Goal: Information Seeking & Learning: Learn about a topic

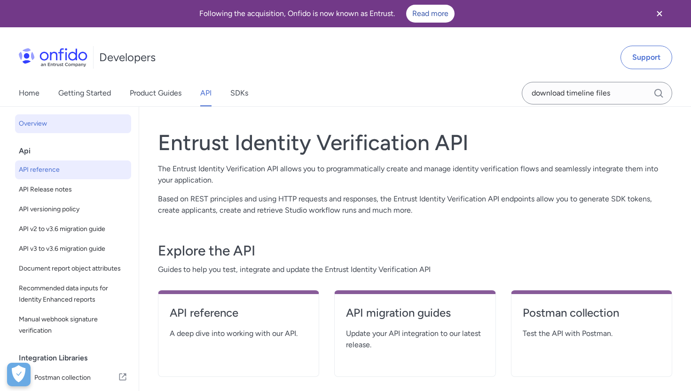
click at [65, 173] on span "API reference" at bounding box center [73, 169] width 109 height 11
select select "http"
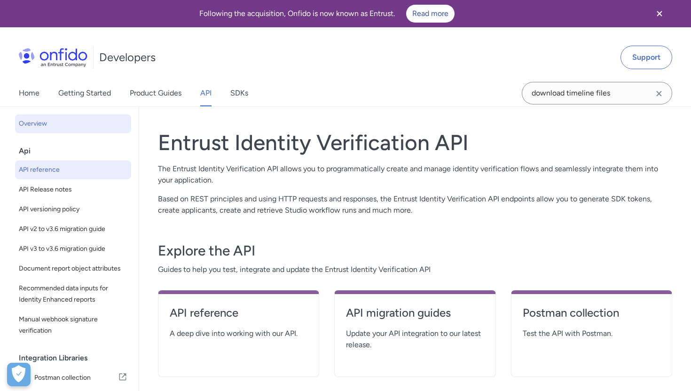
select select "http"
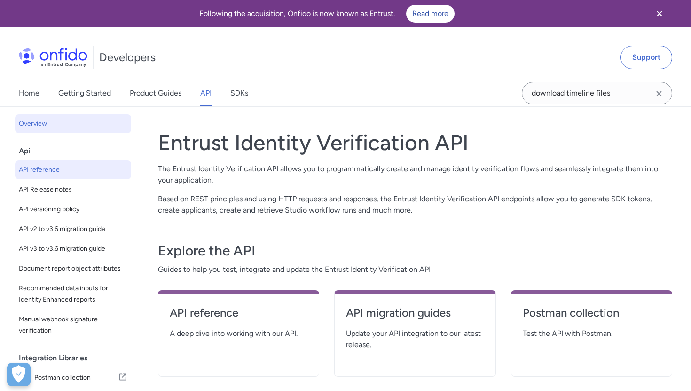
select select "http"
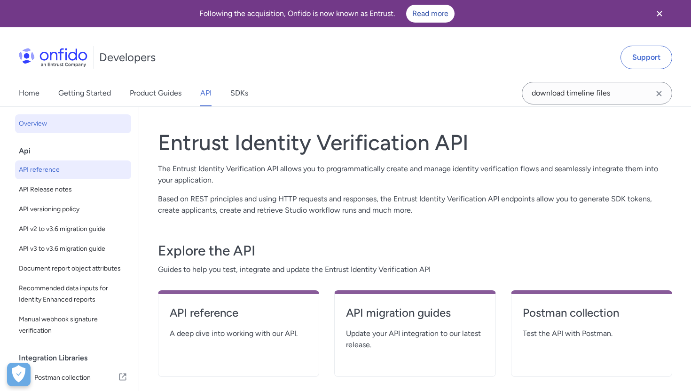
select select "http"
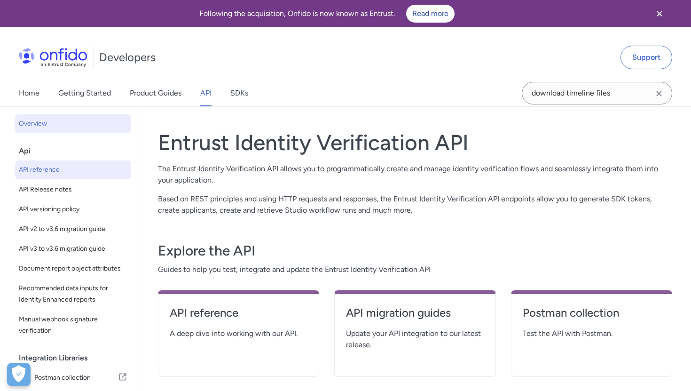
select select "http"
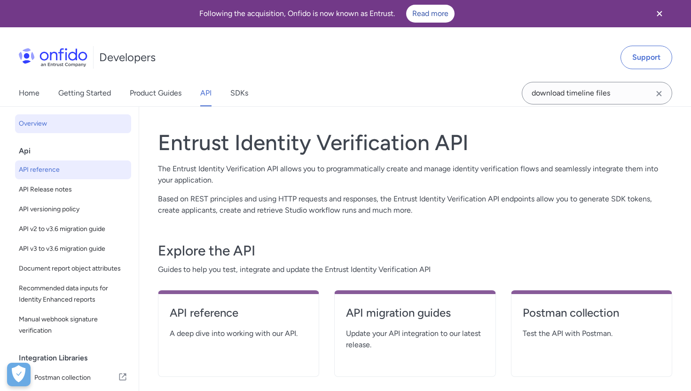
select select "http"
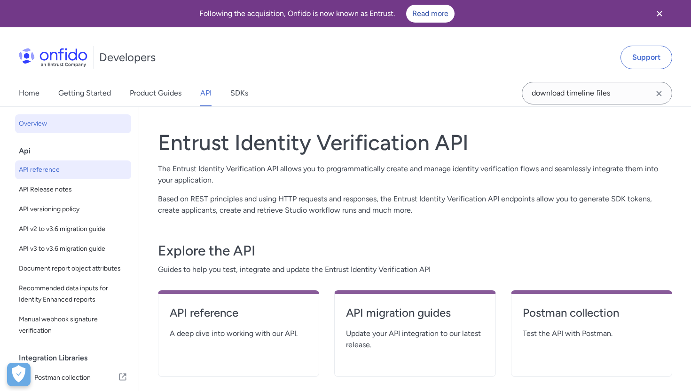
select select "http"
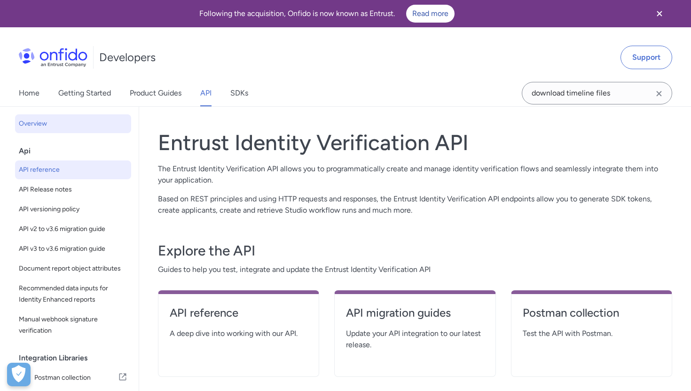
select select "http"
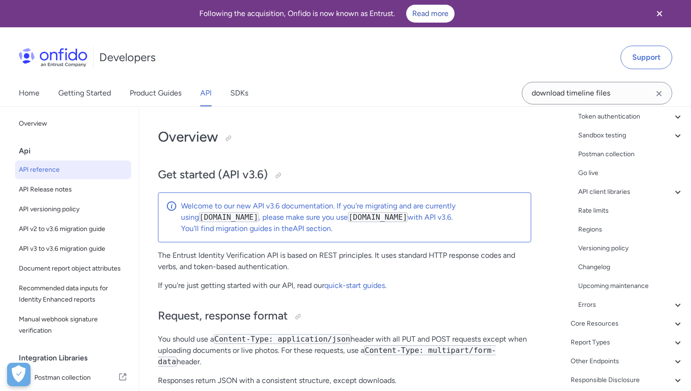
scroll to position [128, 0]
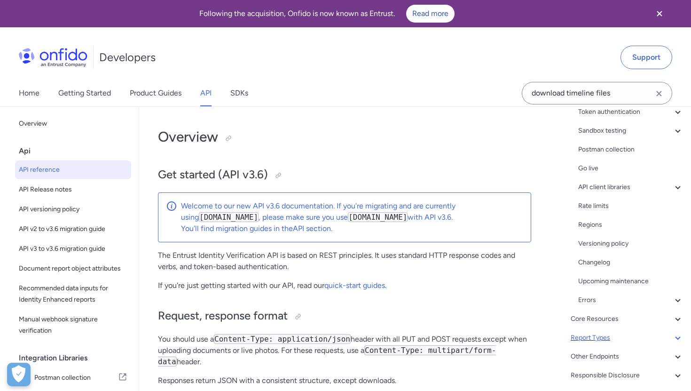
click at [597, 338] on div "Report Types" at bounding box center [627, 337] width 113 height 11
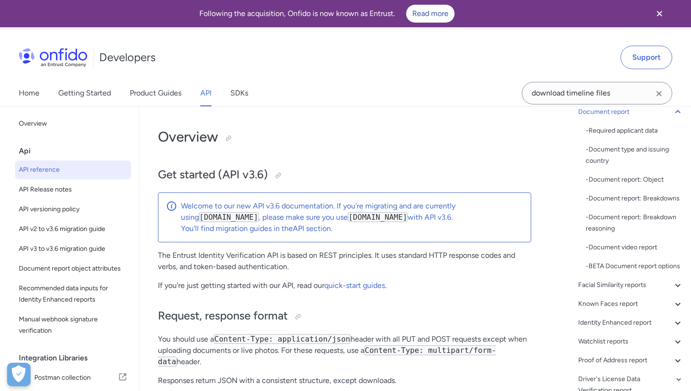
scroll to position [39701, 0]
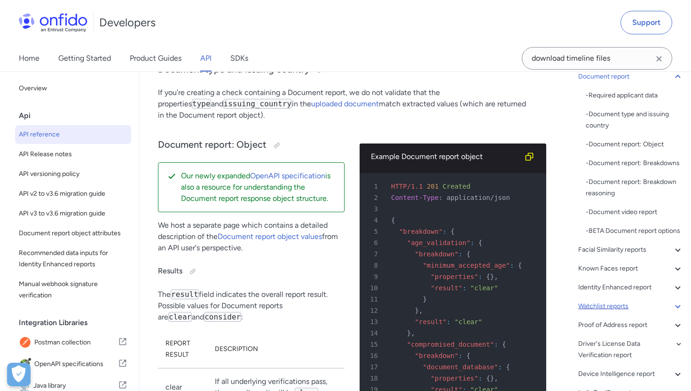
click at [603, 307] on div "Watchlist reports" at bounding box center [630, 306] width 105 height 11
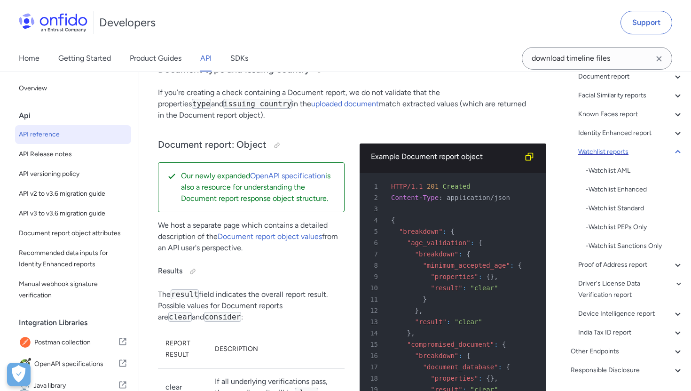
scroll to position [66548, 0]
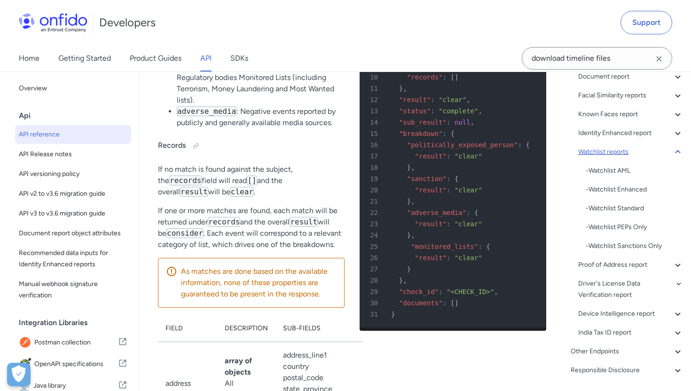
click at [612, 150] on div "Watchlist reports" at bounding box center [630, 151] width 105 height 11
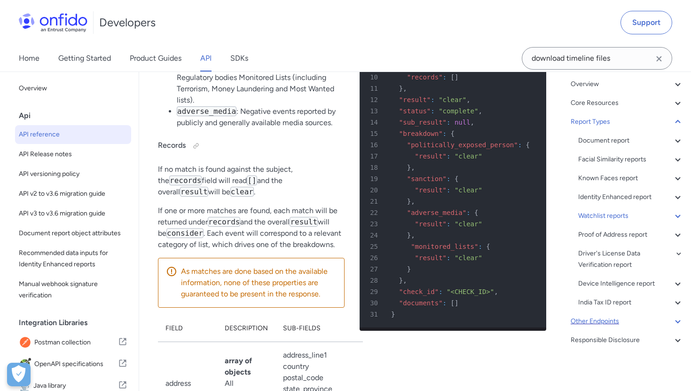
click at [589, 324] on div "Other Endpoints" at bounding box center [627, 321] width 113 height 11
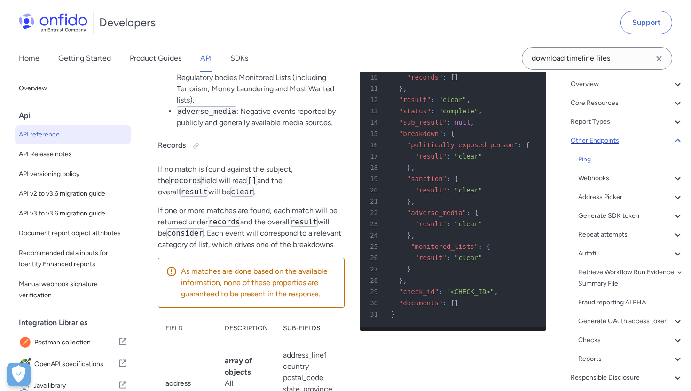
scroll to position [85690, 0]
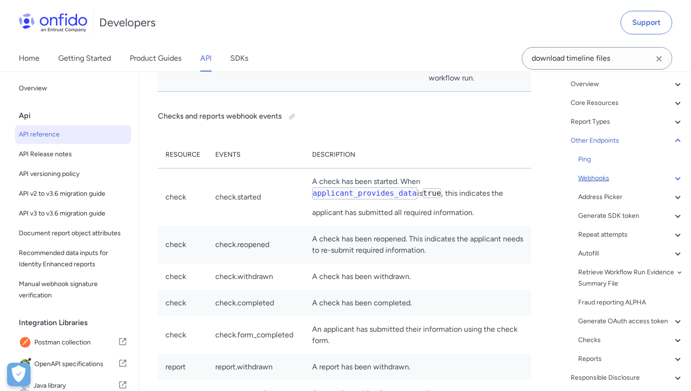
click at [609, 174] on div "Webhooks" at bounding box center [630, 178] width 105 height 11
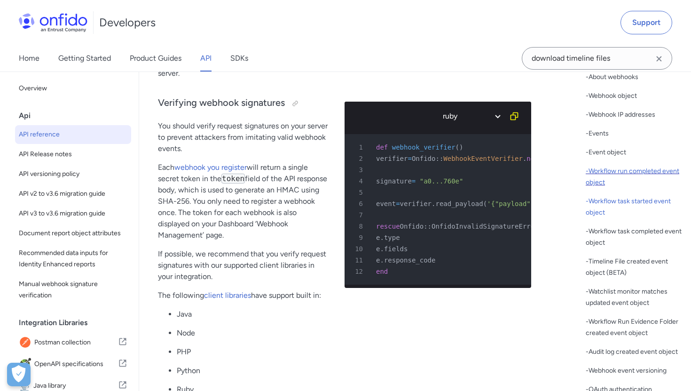
scroll to position [198, 0]
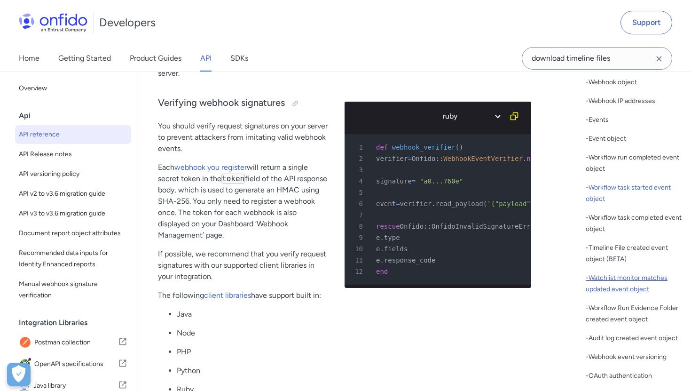
click at [610, 282] on div "- Watchlist monitor matches updated event object" at bounding box center [635, 283] width 98 height 23
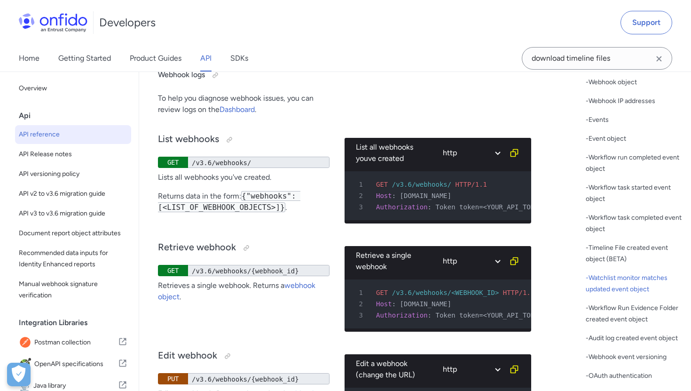
scroll to position [90933, 0]
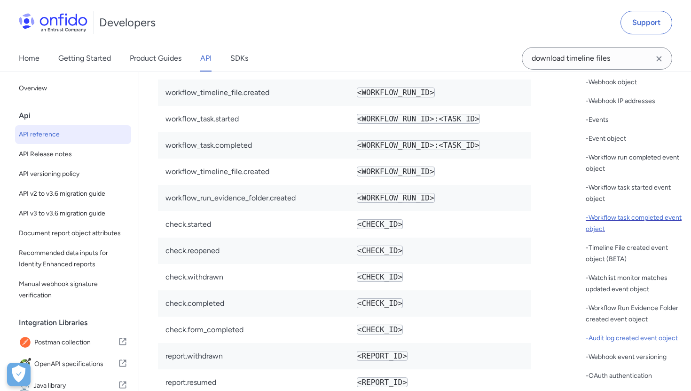
scroll to position [0, 0]
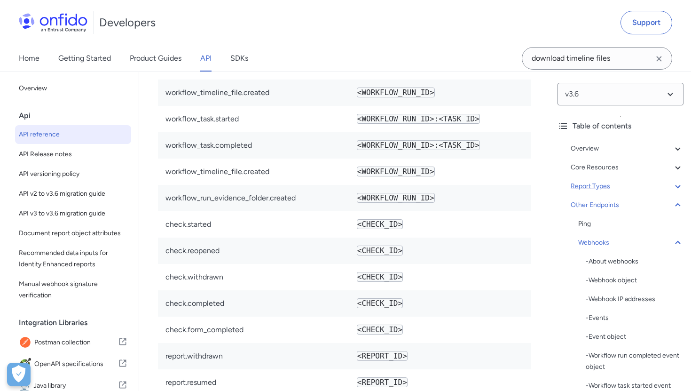
click at [593, 188] on div "Report Types" at bounding box center [627, 186] width 113 height 11
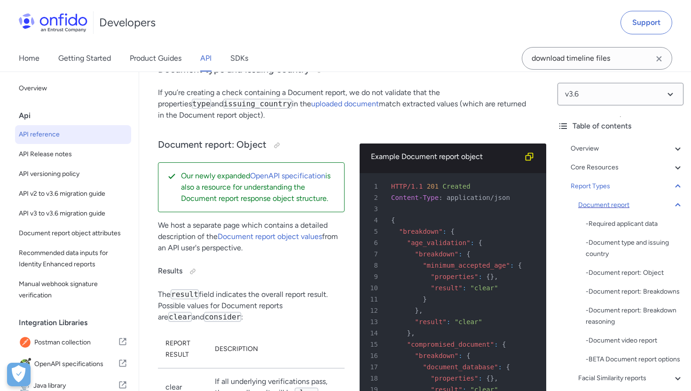
click at [607, 202] on div "Document report" at bounding box center [630, 204] width 105 height 11
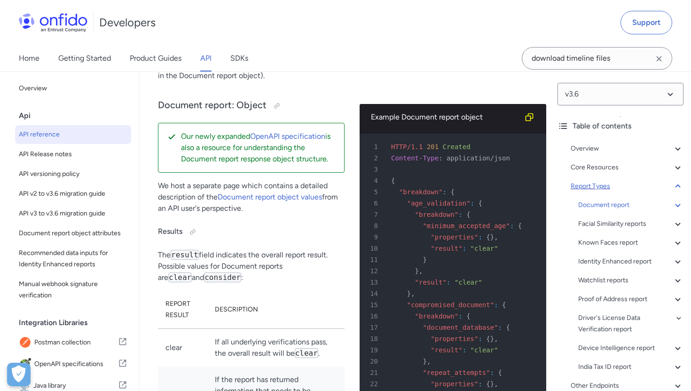
click at [602, 189] on div "Report Types" at bounding box center [627, 186] width 113 height 11
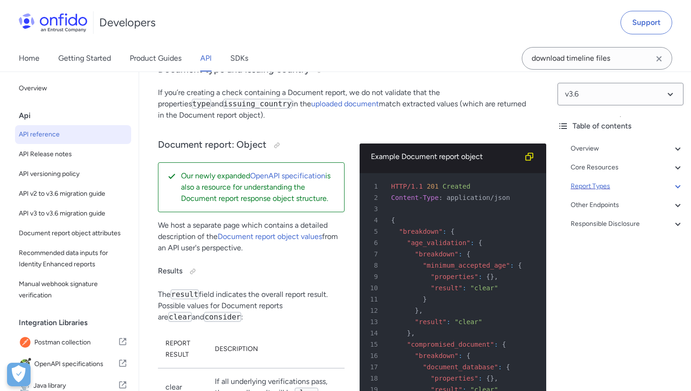
click at [602, 189] on div "Report Types" at bounding box center [627, 186] width 113 height 11
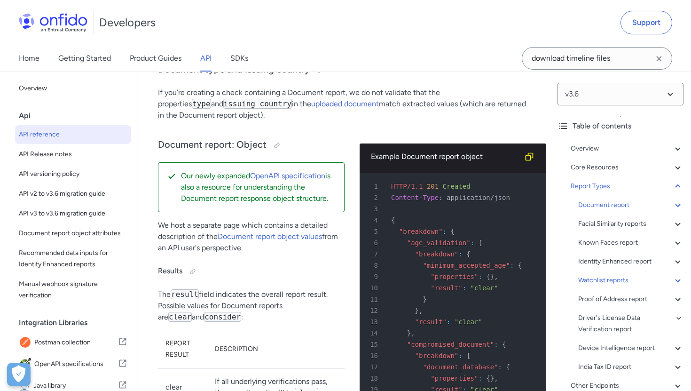
click at [609, 280] on div "Watchlist reports" at bounding box center [630, 280] width 105 height 11
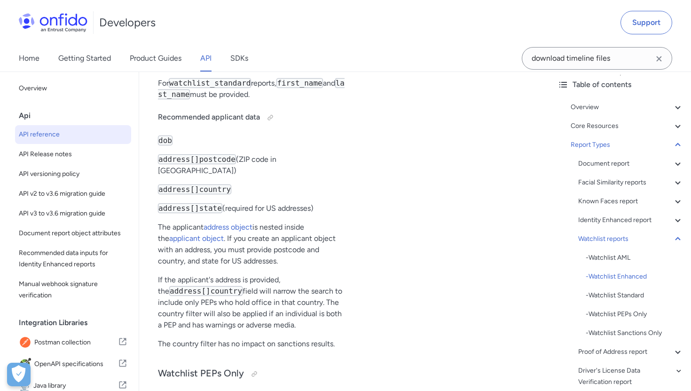
scroll to position [44, 0]
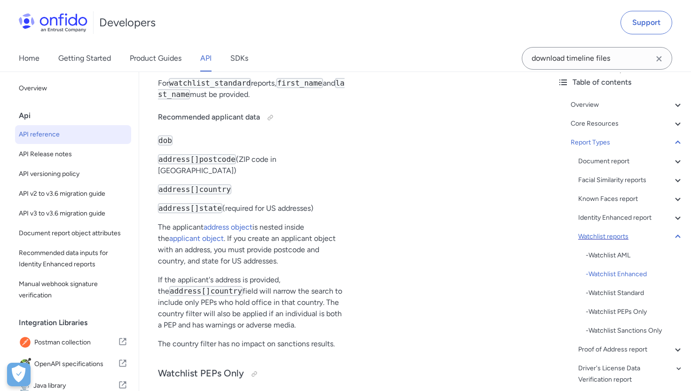
click at [594, 234] on div "Watchlist reports" at bounding box center [630, 236] width 105 height 11
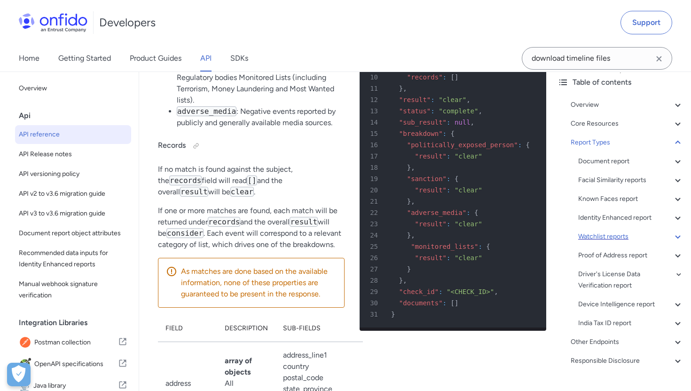
scroll to position [64, 0]
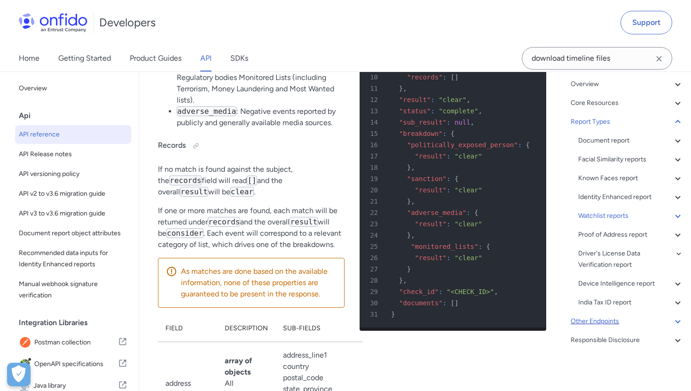
click at [593, 322] on div "Other Endpoints" at bounding box center [627, 321] width 113 height 11
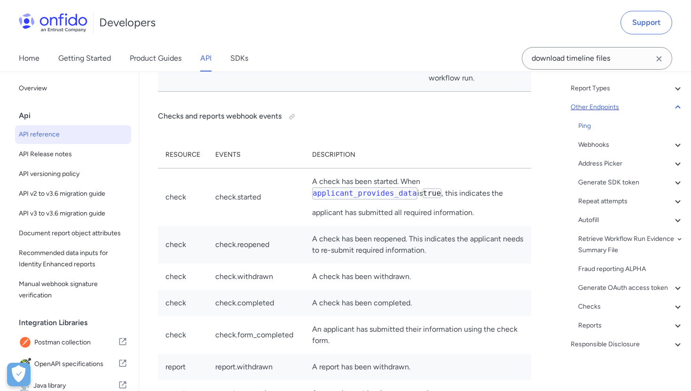
scroll to position [102, 0]
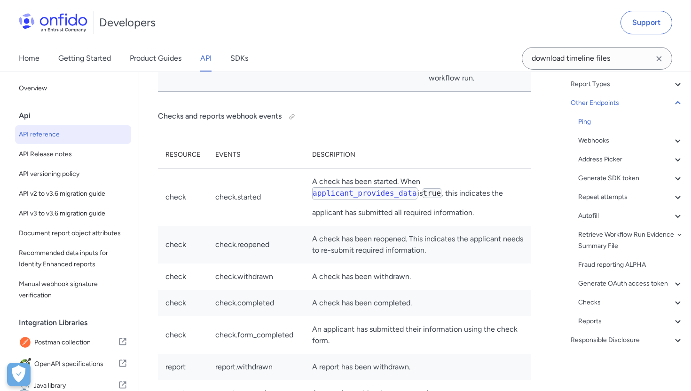
click at [592, 148] on div "Ping Webhooks - About webhooks - Webhook object - Webhook IP addresses - Events…" at bounding box center [630, 221] width 105 height 211
click at [592, 143] on div "Webhooks" at bounding box center [630, 140] width 105 height 11
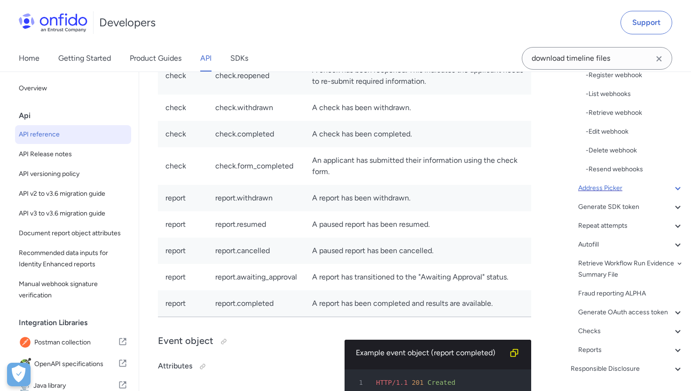
scroll to position [565, 0]
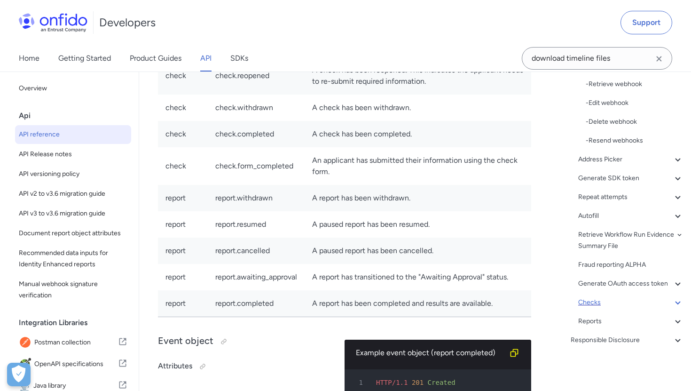
click at [594, 301] on div "Checks" at bounding box center [630, 302] width 105 height 11
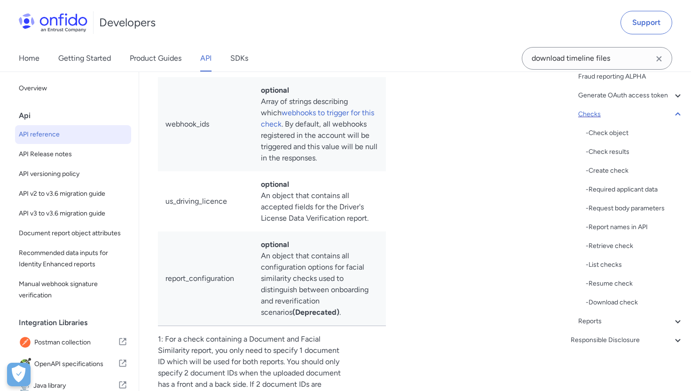
click at [593, 112] on div "Checks" at bounding box center [630, 114] width 105 height 11
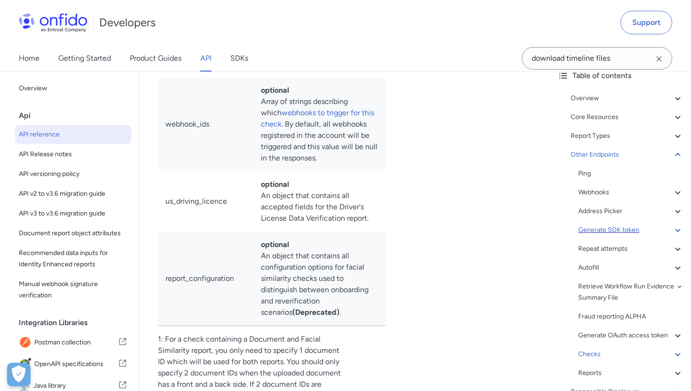
scroll to position [38, 0]
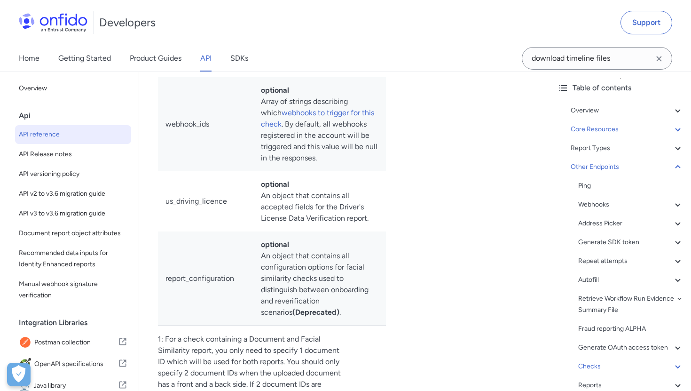
click at [596, 128] on div "Core Resources" at bounding box center [627, 129] width 113 height 11
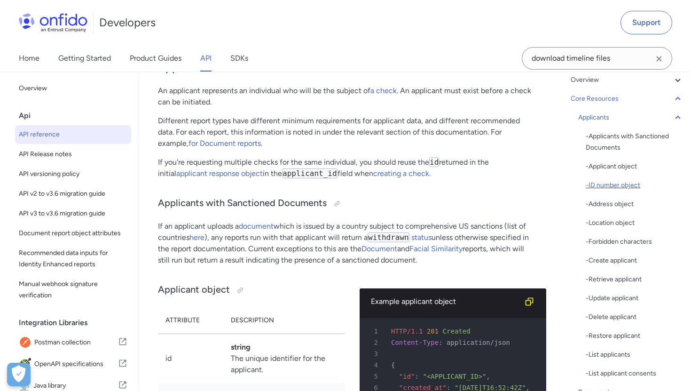
scroll to position [70, 0]
click at [609, 119] on div "Applicants" at bounding box center [630, 116] width 105 height 11
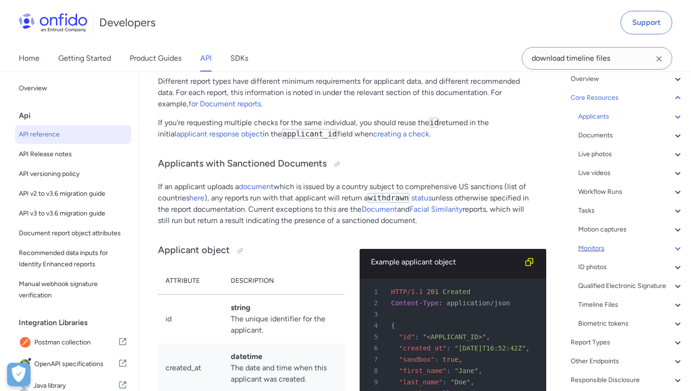
click at [597, 247] on div "Monitors" at bounding box center [630, 248] width 105 height 11
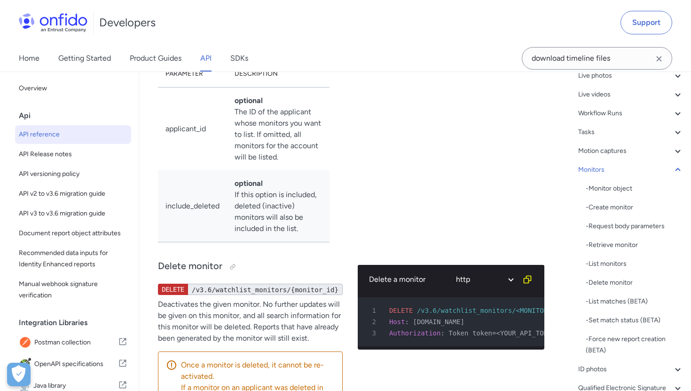
scroll to position [154, 0]
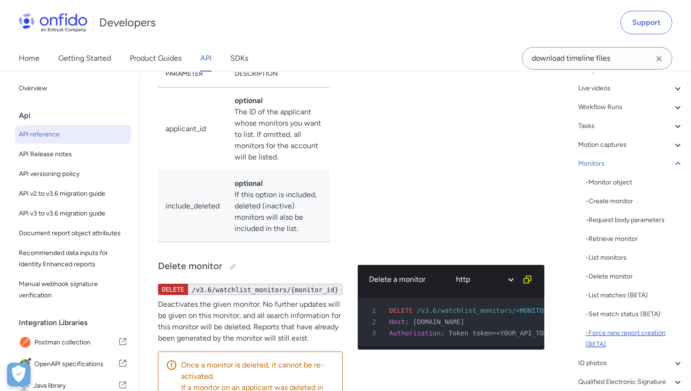
click at [625, 332] on div "- Force new report creation (BETA)" at bounding box center [635, 338] width 98 height 23
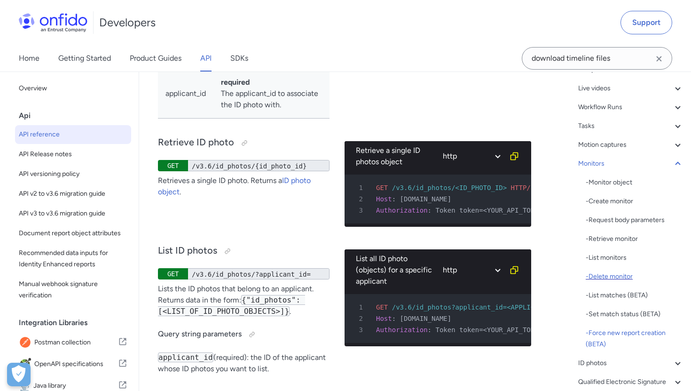
click at [604, 274] on div "- Delete monitor" at bounding box center [635, 276] width 98 height 11
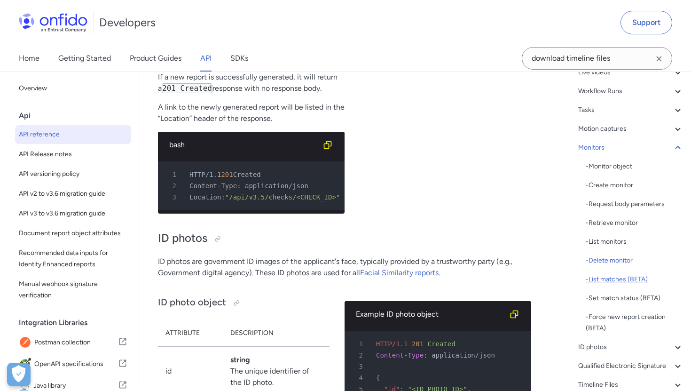
scroll to position [171, 0]
click at [621, 279] on div "- List matches (BETA)" at bounding box center [635, 278] width 98 height 11
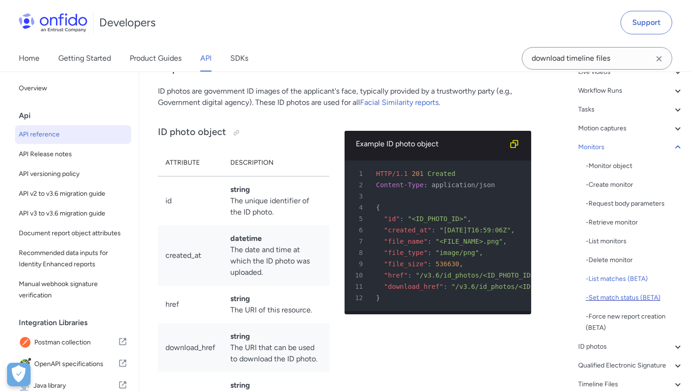
click at [617, 296] on div "- Set match status (BETA)" at bounding box center [635, 297] width 98 height 11
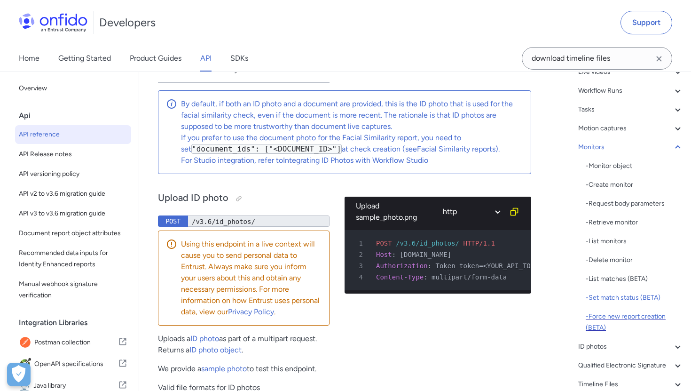
click at [623, 311] on div "- Force new report creation (BETA)" at bounding box center [635, 322] width 98 height 23
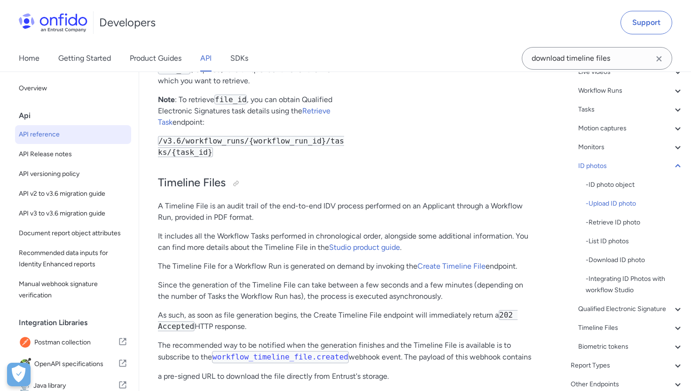
scroll to position [36061, 0]
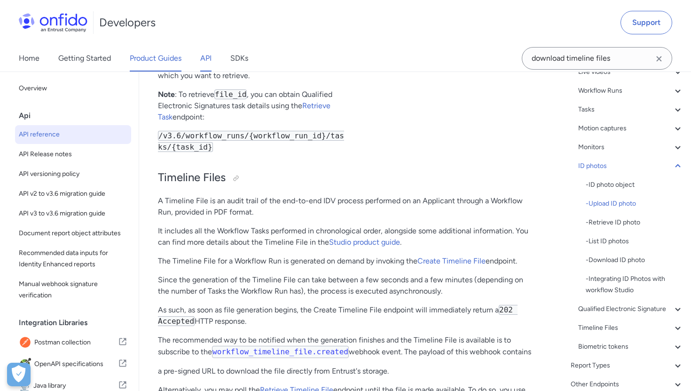
click at [137, 58] on link "Product Guides" at bounding box center [156, 58] width 52 height 26
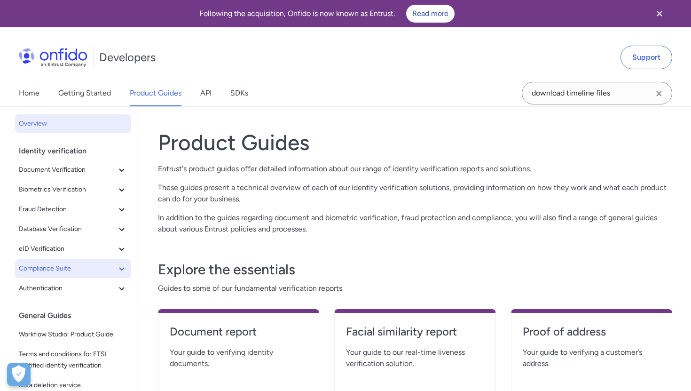
click at [51, 266] on span "Compliance Suite" at bounding box center [67, 268] width 97 height 11
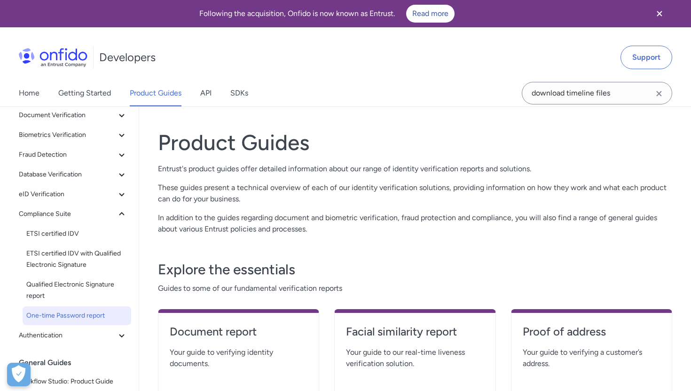
scroll to position [57, 0]
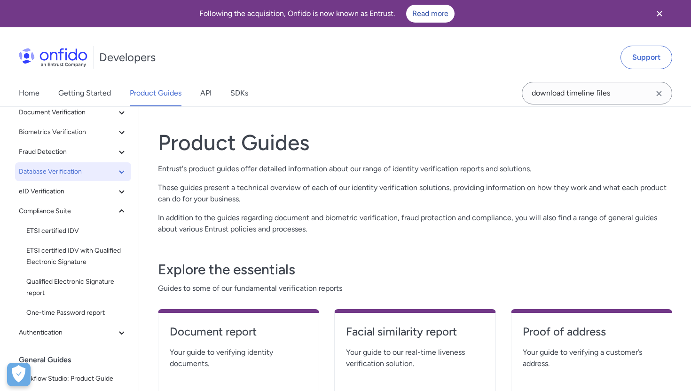
click at [49, 174] on span "Database Verification" at bounding box center [67, 171] width 97 height 11
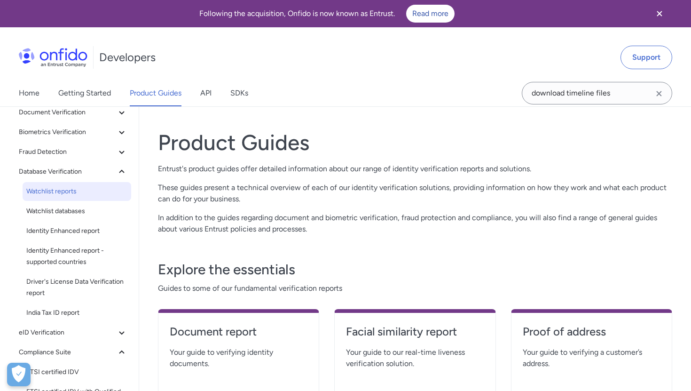
click at [50, 191] on span "Watchlist reports" at bounding box center [76, 191] width 101 height 11
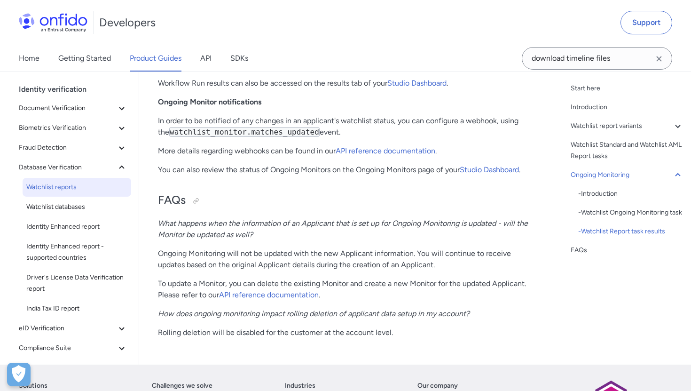
scroll to position [2356, 0]
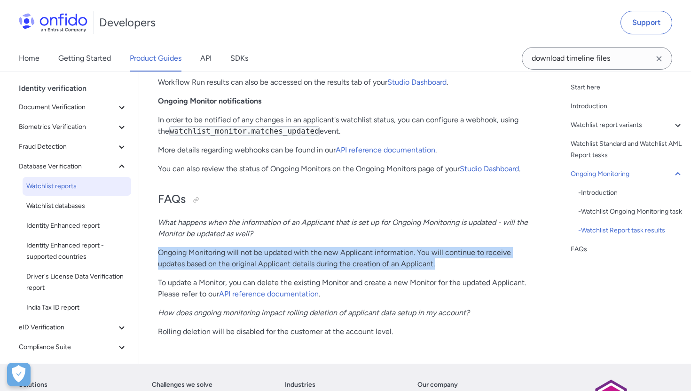
drag, startPoint x: 158, startPoint y: 254, endPoint x: 437, endPoint y: 267, distance: 279.2
click at [437, 267] on p "Ongoing Monitoring will not be updated with the new Applicant information. You …" at bounding box center [344, 258] width 373 height 23
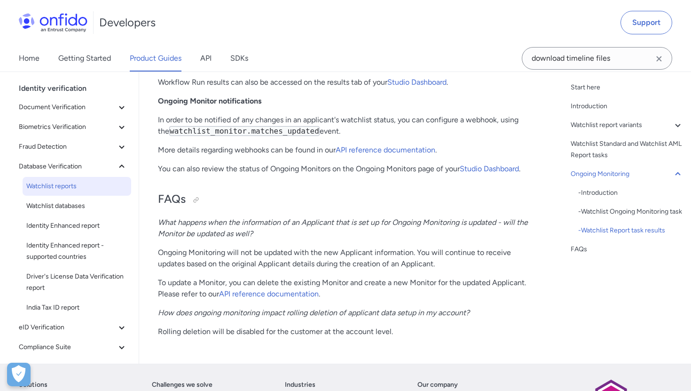
click at [254, 283] on p "To update a Monitor, you can delete the existing Monitor and create a new Monit…" at bounding box center [344, 288] width 373 height 23
drag, startPoint x: 158, startPoint y: 282, endPoint x: 417, endPoint y: 277, distance: 259.2
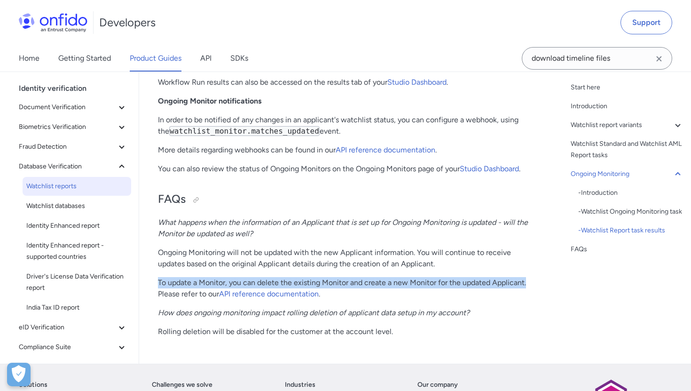
drag, startPoint x: 158, startPoint y: 282, endPoint x: 527, endPoint y: 285, distance: 369.2
copy p "To update a Monitor, you can delete the existing Monitor and create a new Monit…"
